Goal: Task Accomplishment & Management: Use online tool/utility

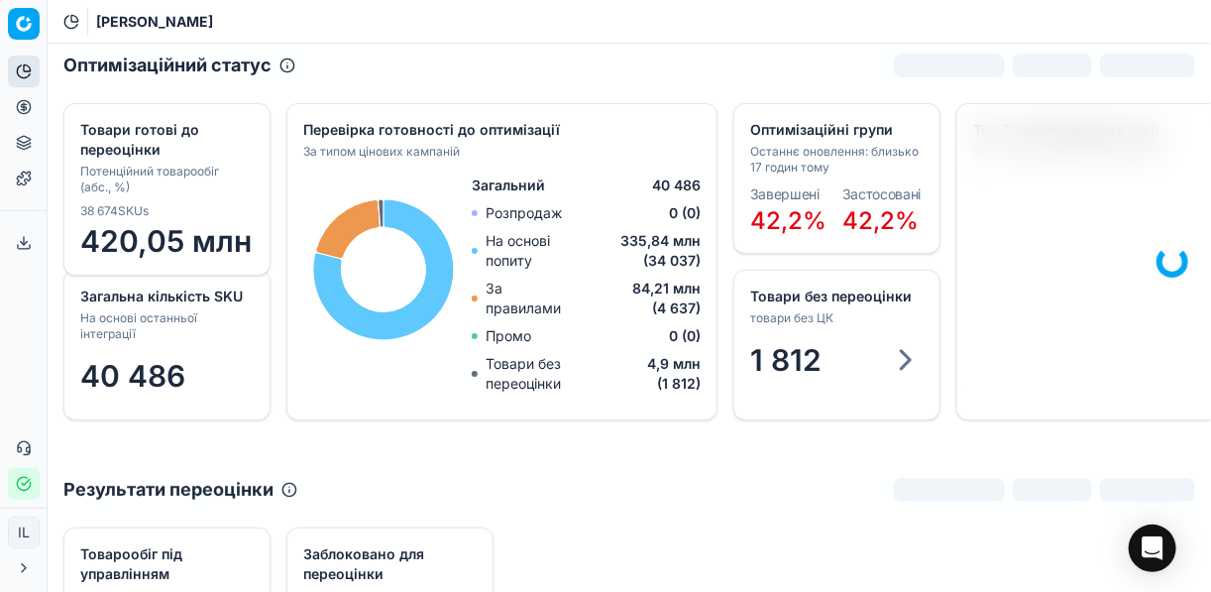
click at [17, 106] on circle at bounding box center [23, 106] width 13 height 13
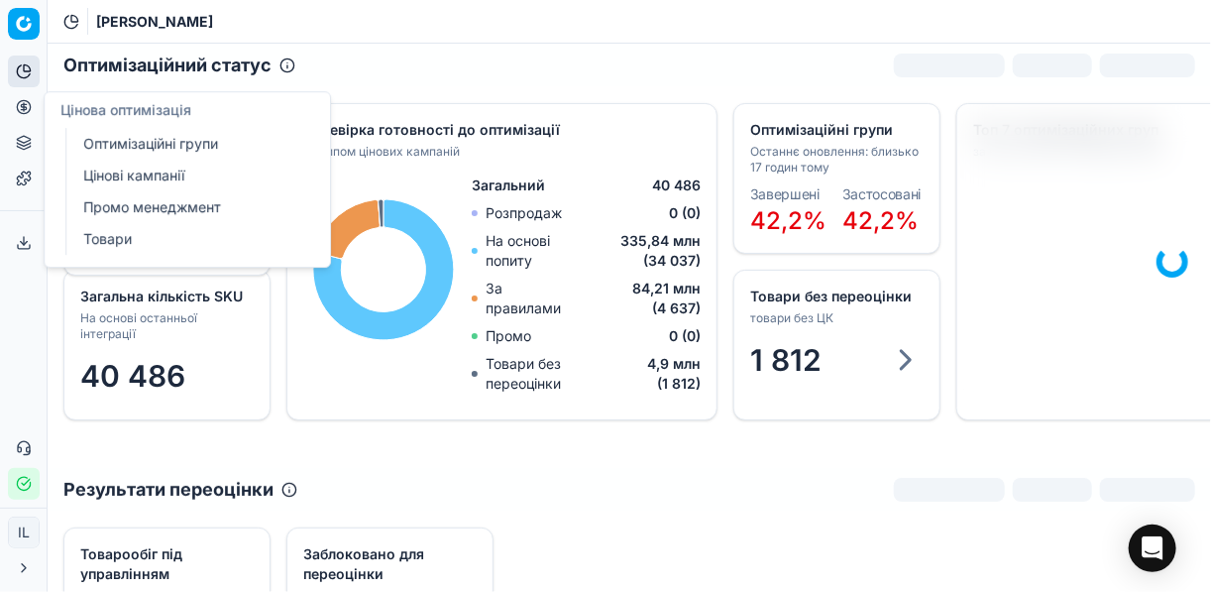
click at [142, 142] on link "Оптимізаційні групи" at bounding box center [190, 144] width 231 height 28
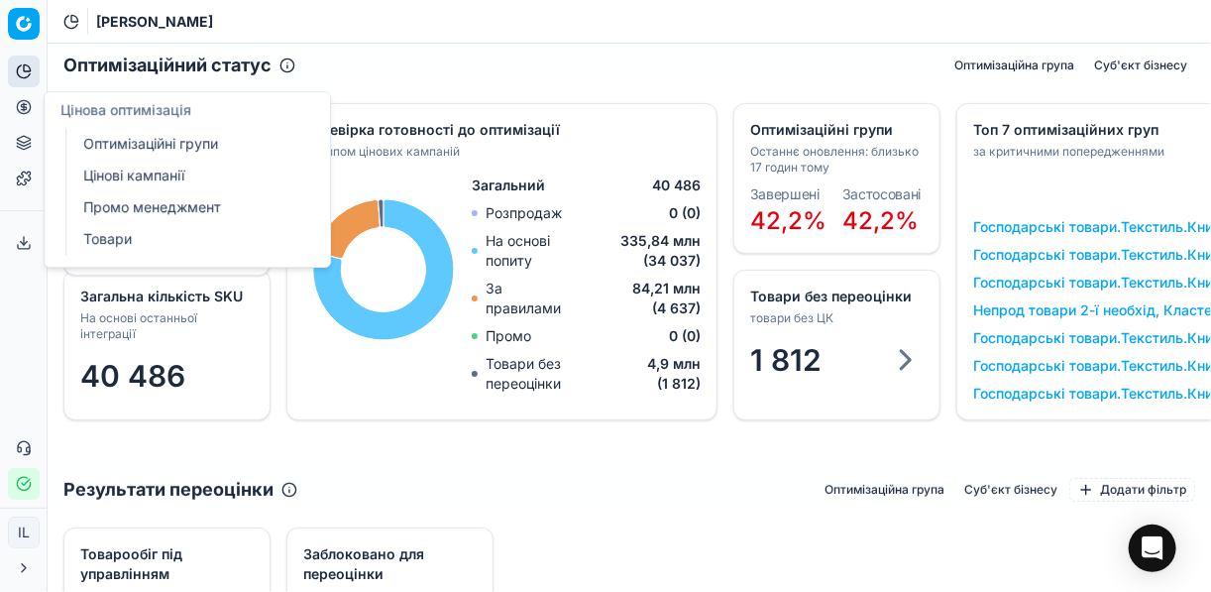
click at [120, 136] on link "Оптимізаційні групи" at bounding box center [190, 144] width 231 height 28
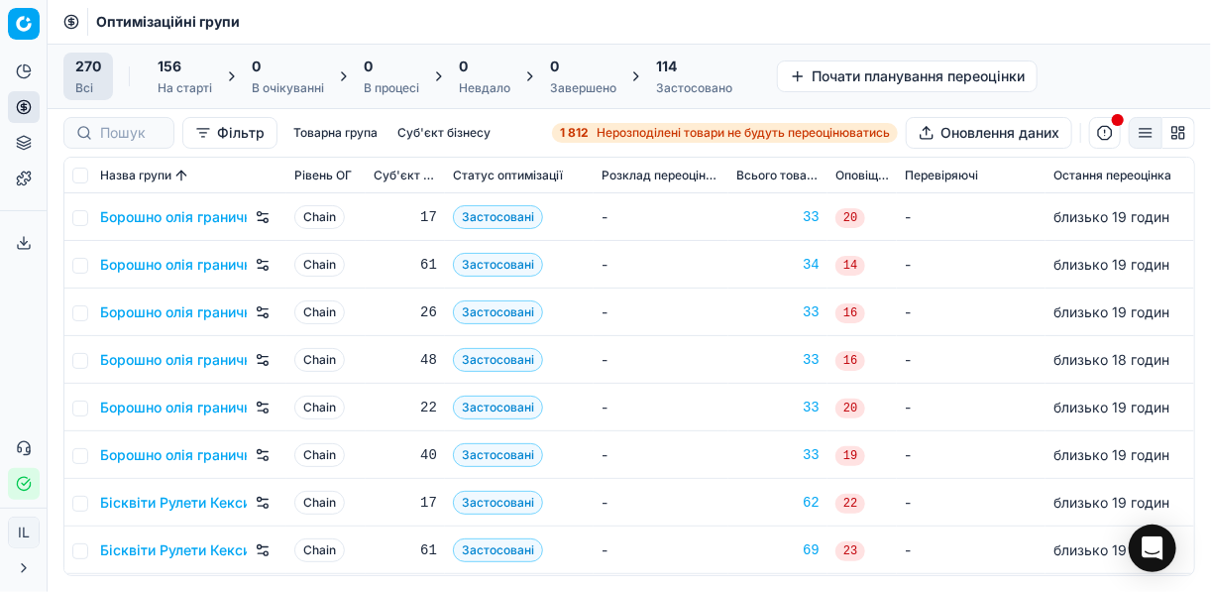
click at [646, 129] on span "Нерозподілені товари не будуть переоцінюватись" at bounding box center [742, 133] width 293 height 16
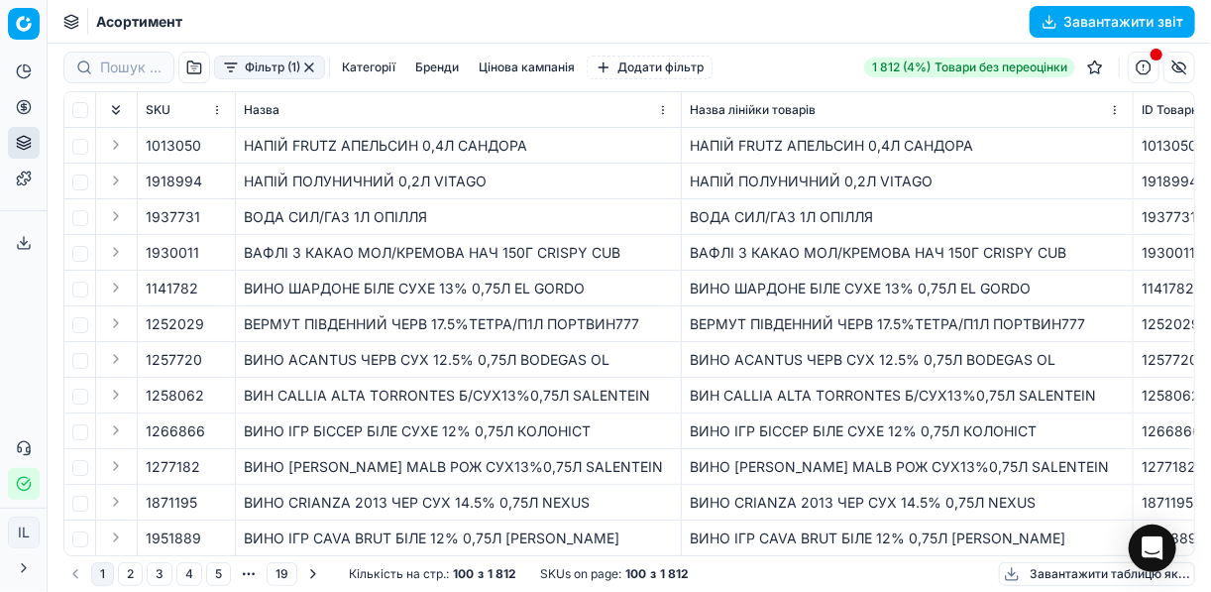
click at [952, 71] on span "Товари без переоцінки" at bounding box center [1000, 67] width 133 height 16
click at [881, 63] on link "1 812 (4%) Товари без переоцінки" at bounding box center [969, 67] width 211 height 20
click at [23, 178] on icon at bounding box center [24, 178] width 16 height 16
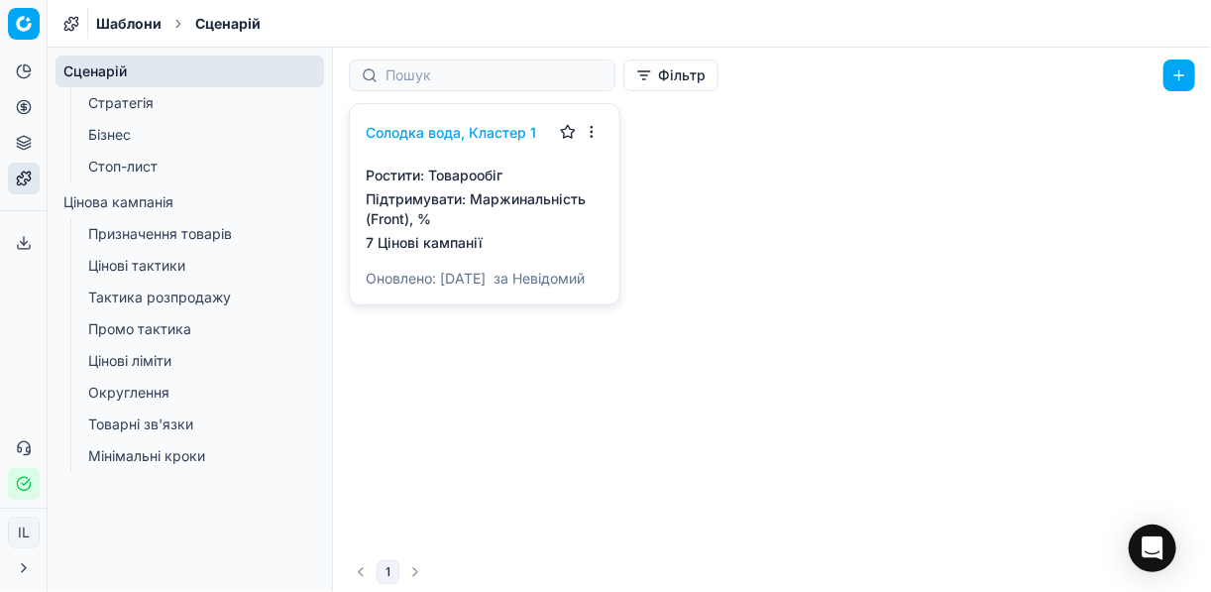
click at [149, 101] on link "Стратегія" at bounding box center [190, 103] width 220 height 28
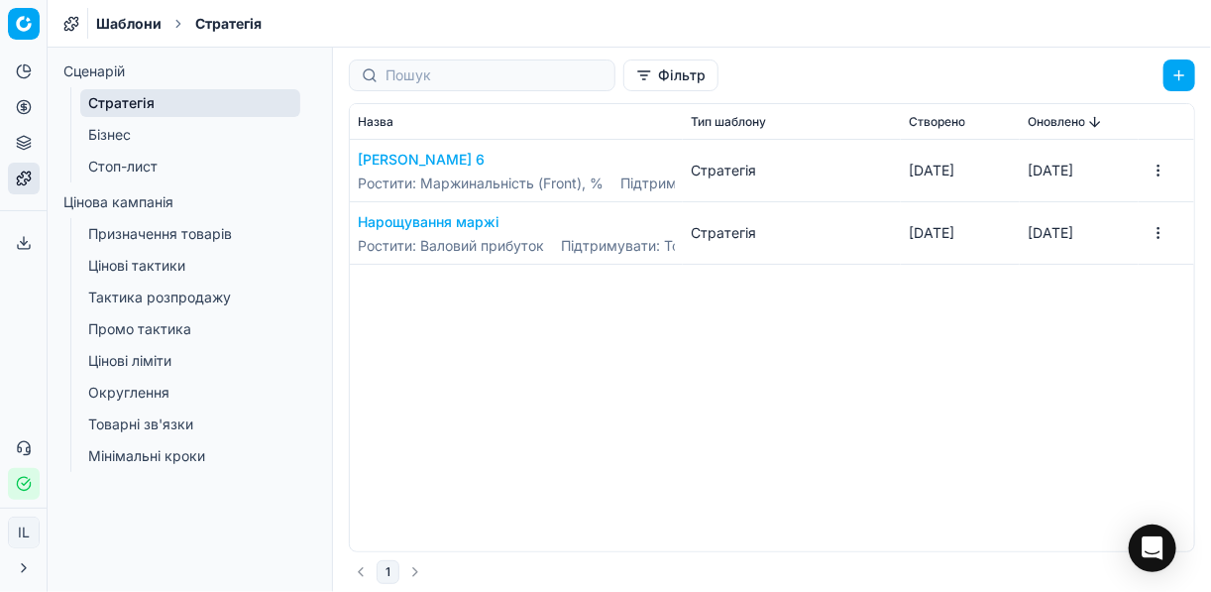
click at [127, 133] on link "Бізнес" at bounding box center [190, 135] width 220 height 28
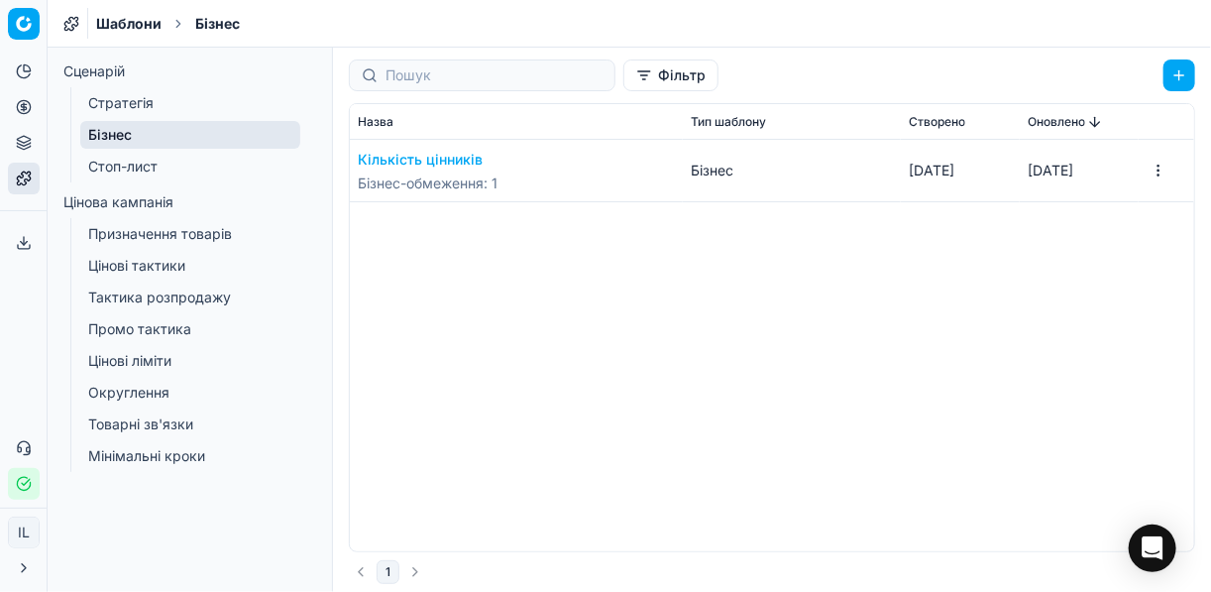
click at [119, 165] on link "Стоп-лист" at bounding box center [190, 167] width 220 height 28
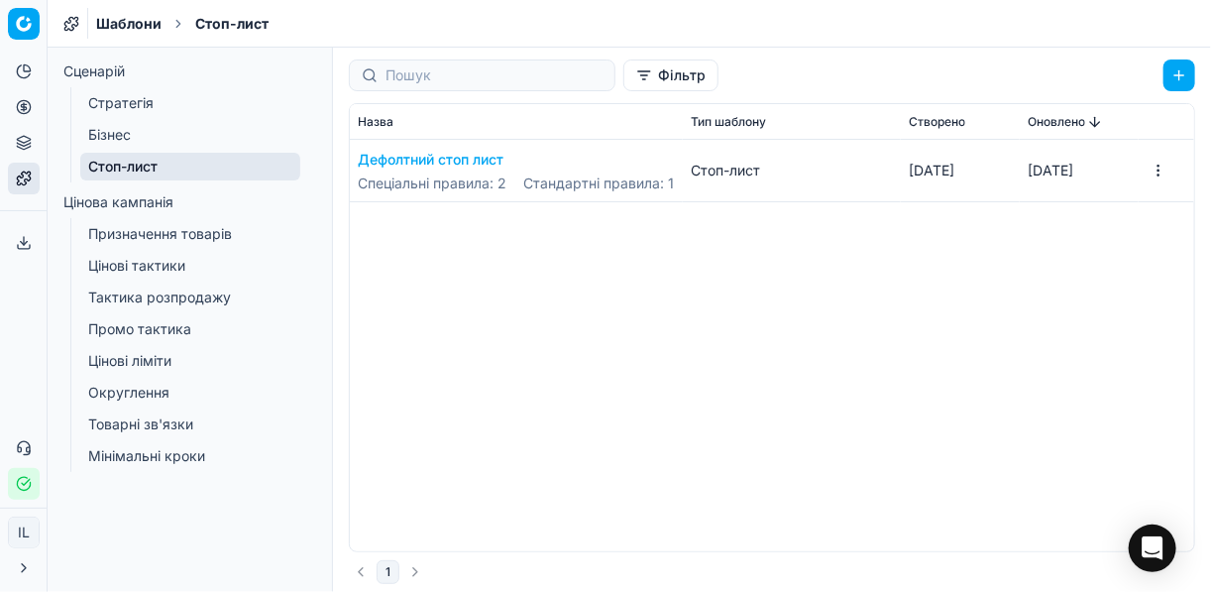
click at [139, 235] on link "Призначення товарів" at bounding box center [190, 234] width 220 height 28
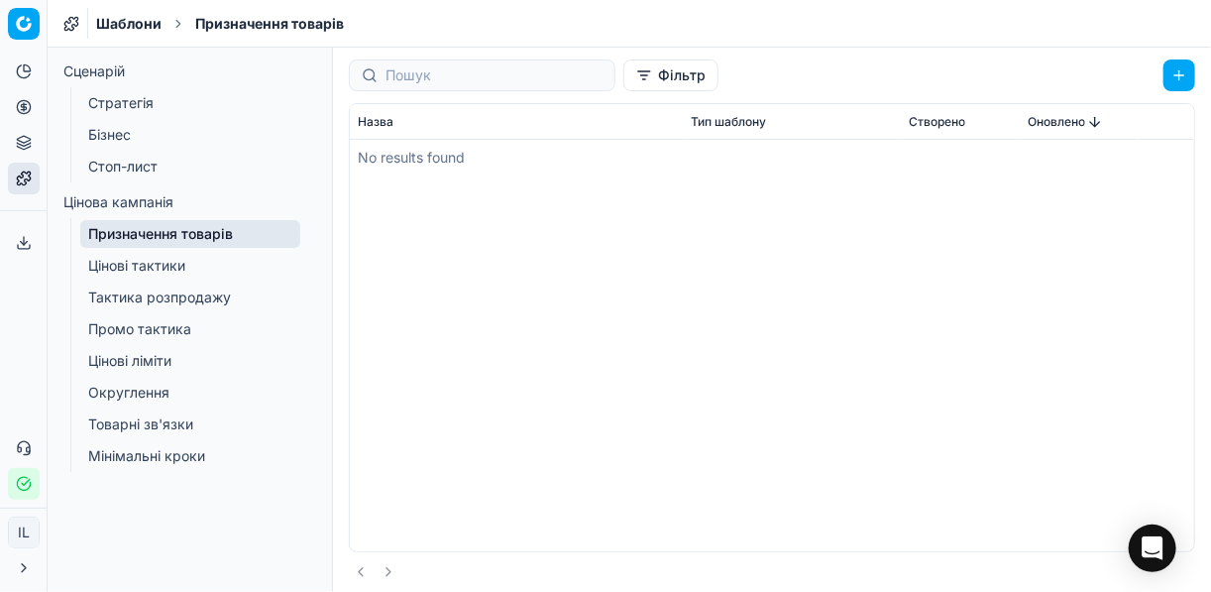
click at [148, 269] on link "Цінові тактики" at bounding box center [190, 266] width 220 height 28
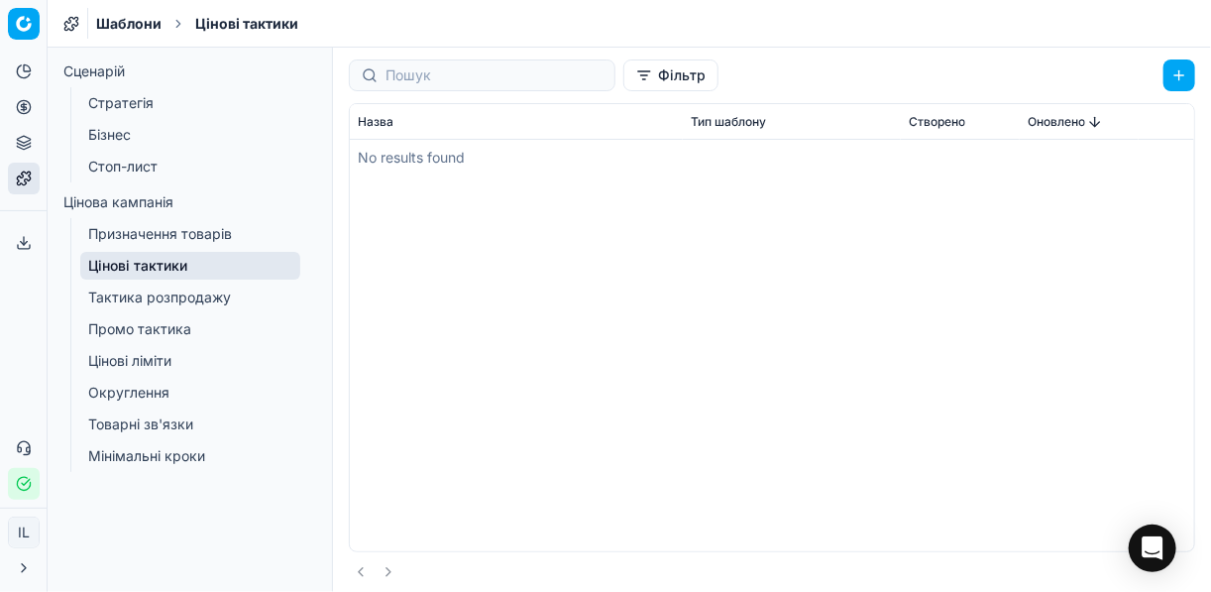
click at [167, 296] on link "Тактика розпродажу" at bounding box center [190, 297] width 220 height 28
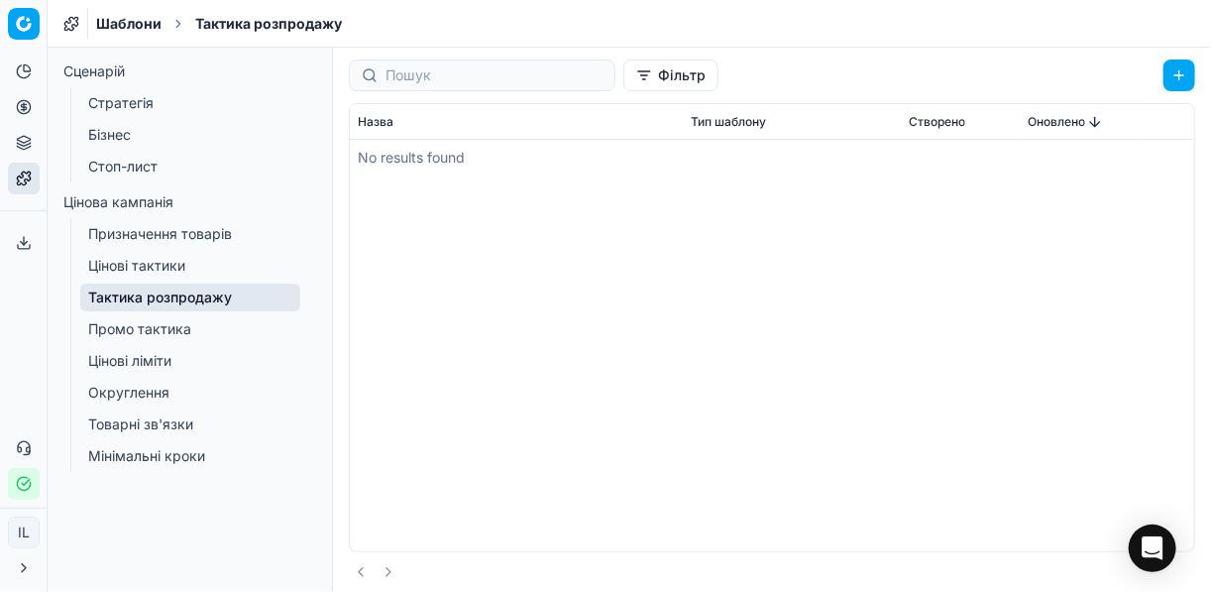
click at [149, 326] on link "Промо тактика" at bounding box center [190, 329] width 220 height 28
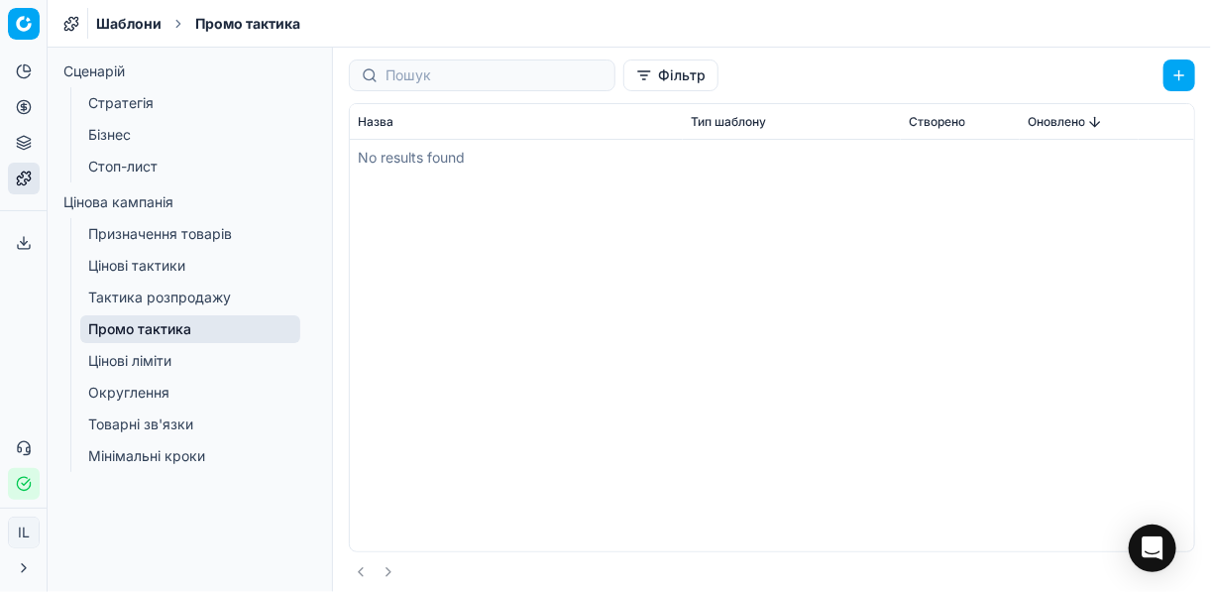
click at [138, 358] on link "Цінові ліміти" at bounding box center [190, 361] width 220 height 28
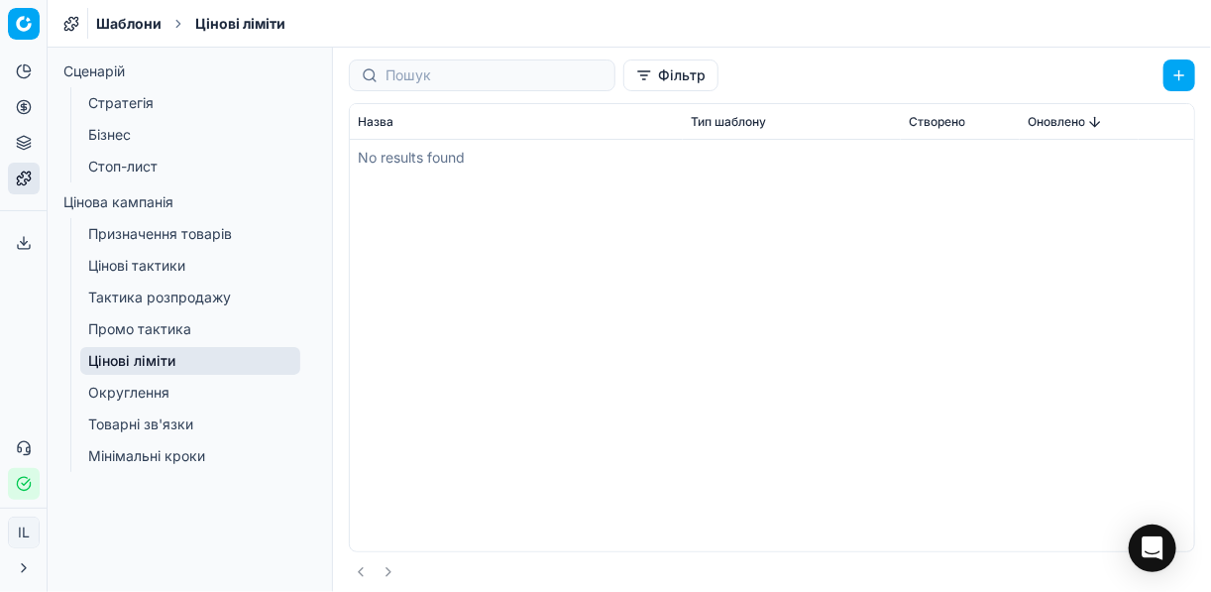
click at [134, 396] on link "Округлення" at bounding box center [190, 392] width 220 height 28
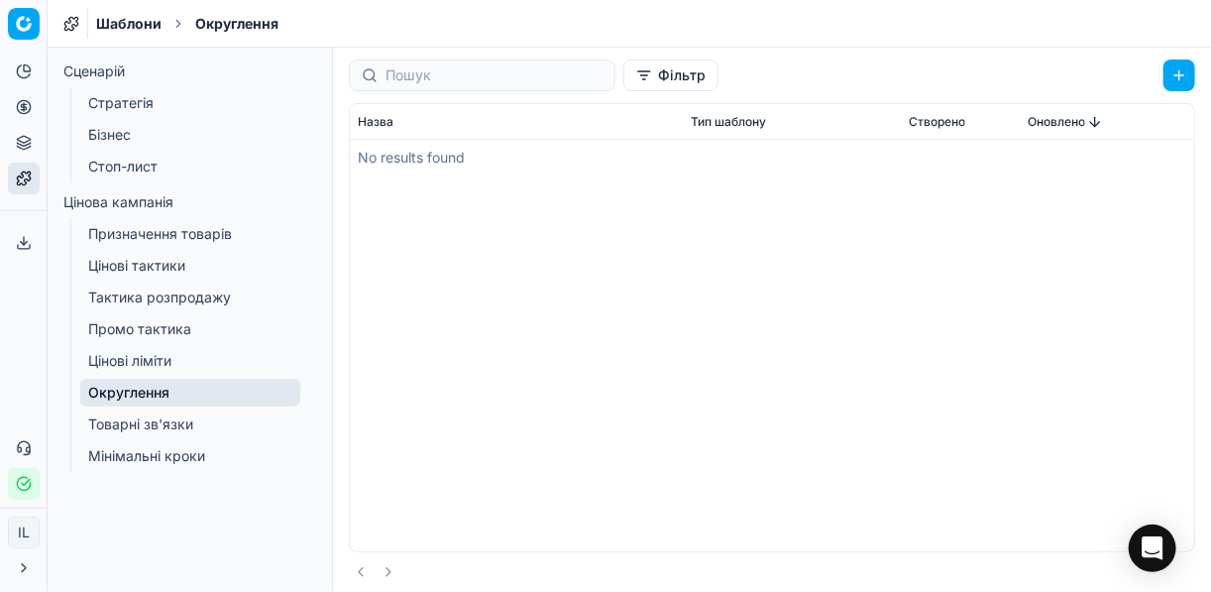
click at [134, 392] on link "Округлення" at bounding box center [190, 392] width 220 height 28
click at [128, 422] on link "Товарні зв'язки" at bounding box center [190, 424] width 220 height 28
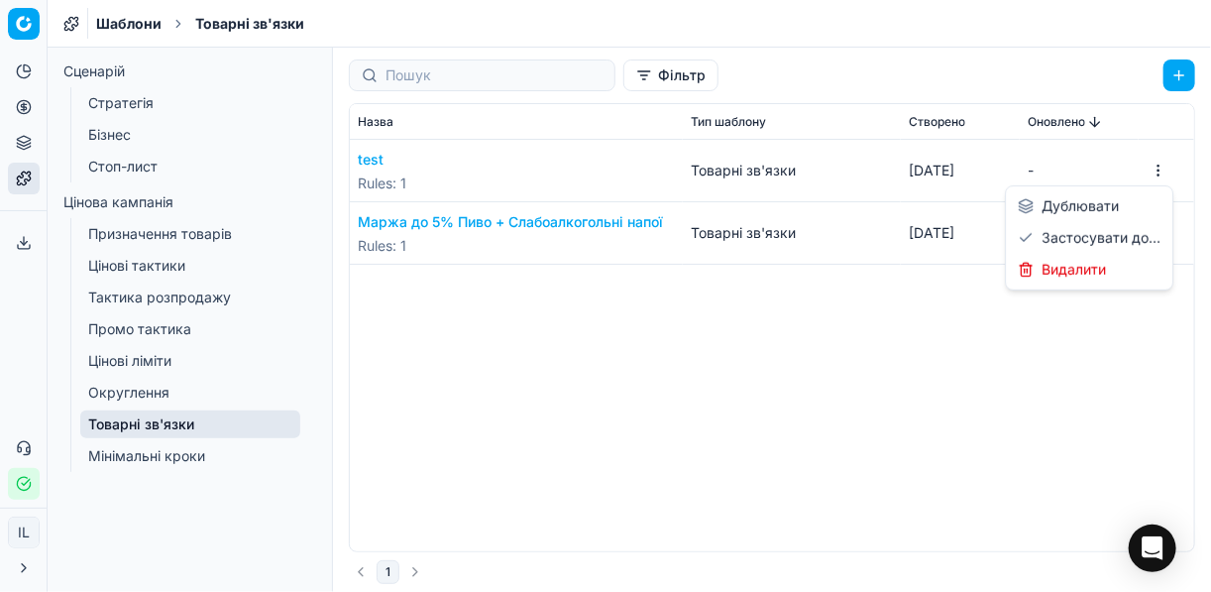
click at [1157, 171] on html "Pricing platform Аналітика Цінова оптимізація Асортимент продукції Шаблони Серв…" at bounding box center [605, 296] width 1211 height 592
drag, startPoint x: 691, startPoint y: 333, endPoint x: 528, endPoint y: 338, distance: 162.6
click at [689, 334] on html "Pricing platform Аналітика Цінова оптимізація Асортимент продукції Шаблони Серв…" at bounding box center [605, 296] width 1211 height 592
click at [145, 455] on link "Мінімальні кроки" at bounding box center [190, 456] width 220 height 28
